Goal: Book appointment/travel/reservation

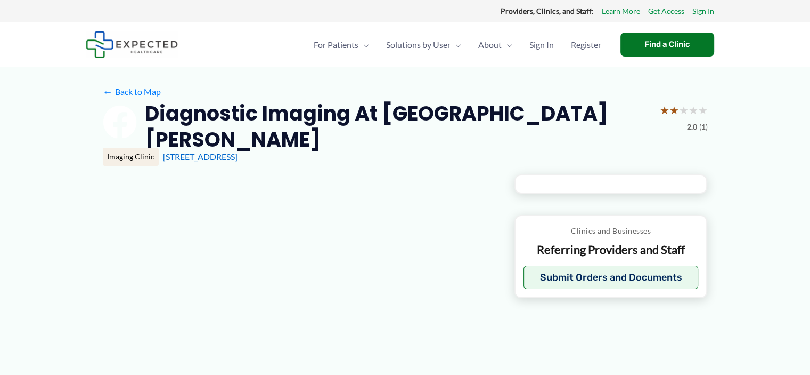
type input "**********"
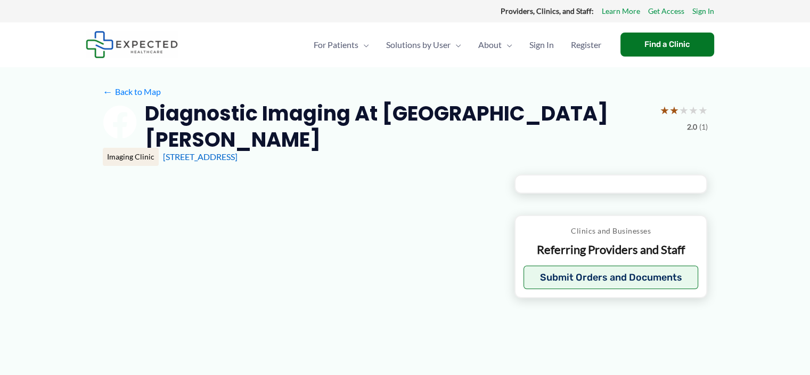
type input "**********"
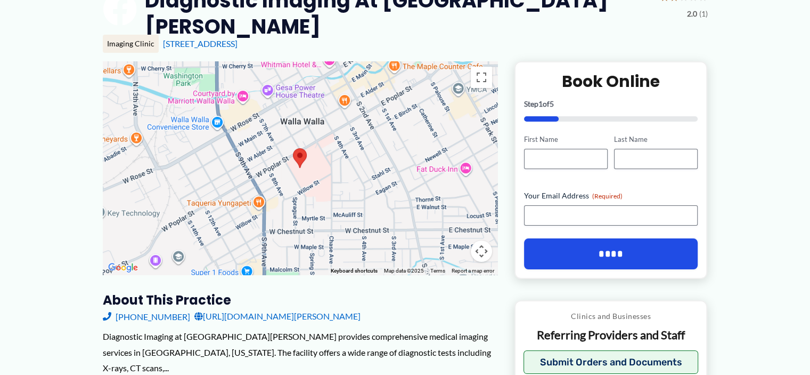
scroll to position [117, 0]
